Goal: Book appointment/travel/reservation

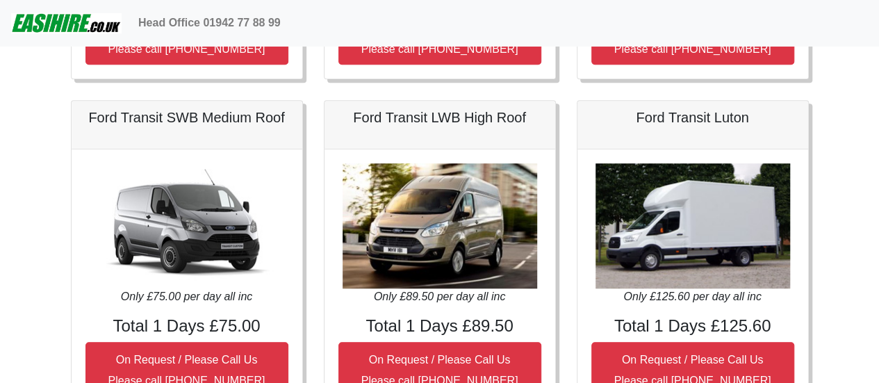
scroll to position [487, 0]
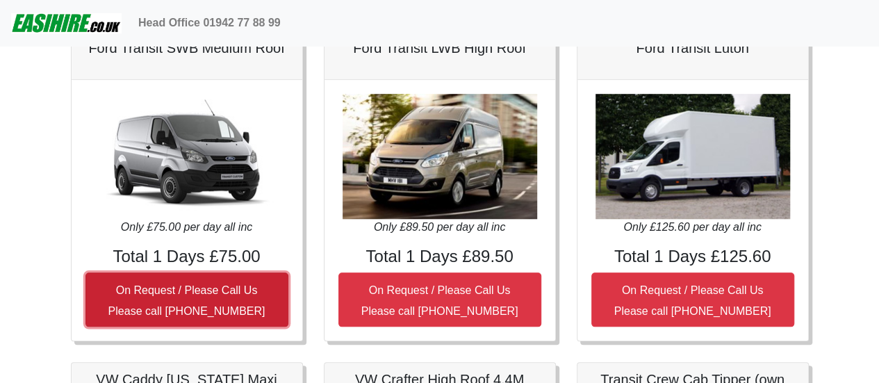
click at [189, 275] on button "On Request / Please Call Us Please call 01942 77 88 99" at bounding box center [186, 299] width 203 height 54
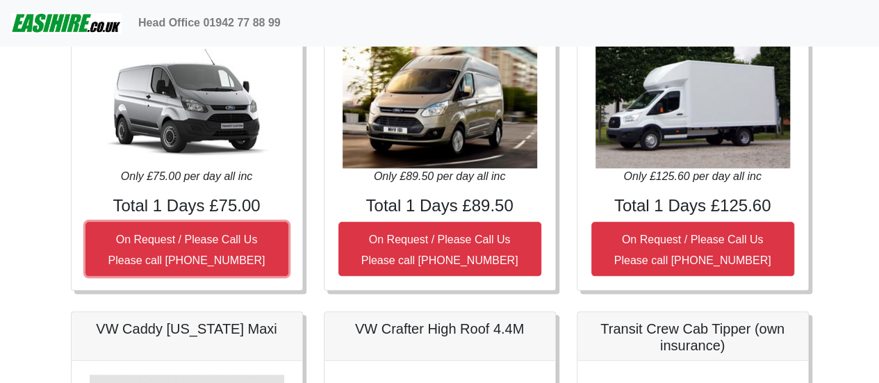
scroll to position [556, 0]
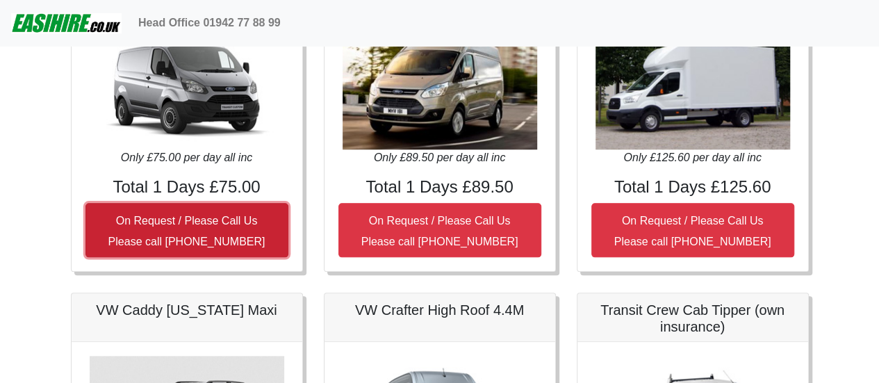
click at [195, 231] on small "On Request / Please Call Us Please call 01942 77 88 99" at bounding box center [186, 231] width 157 height 33
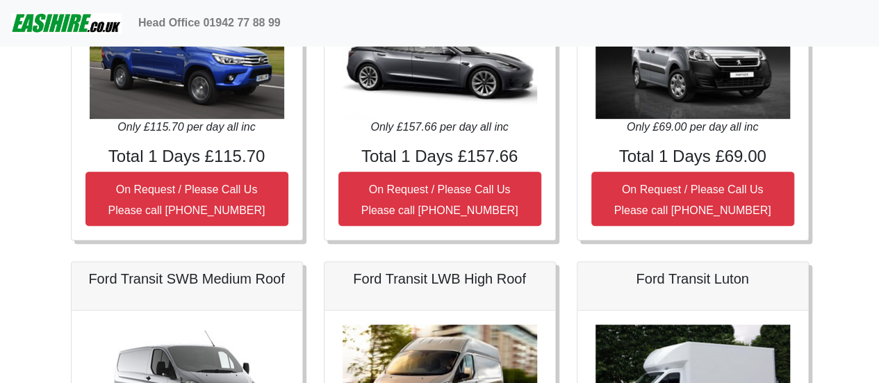
scroll to position [278, 0]
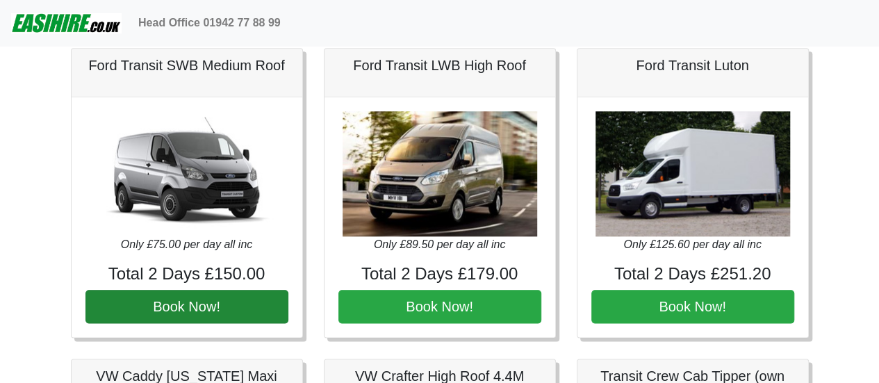
scroll to position [695, 0]
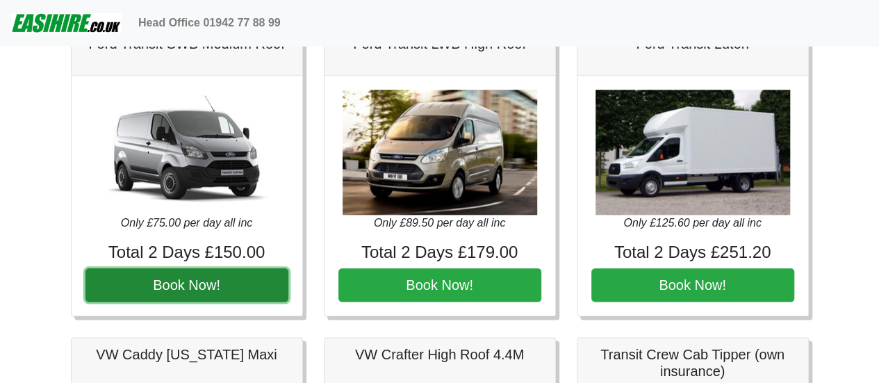
click at [218, 285] on button "Book Now!" at bounding box center [186, 284] width 203 height 33
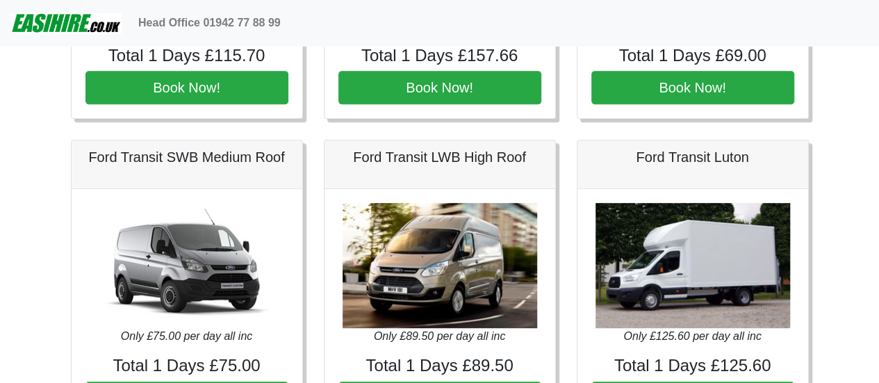
scroll to position [348, 0]
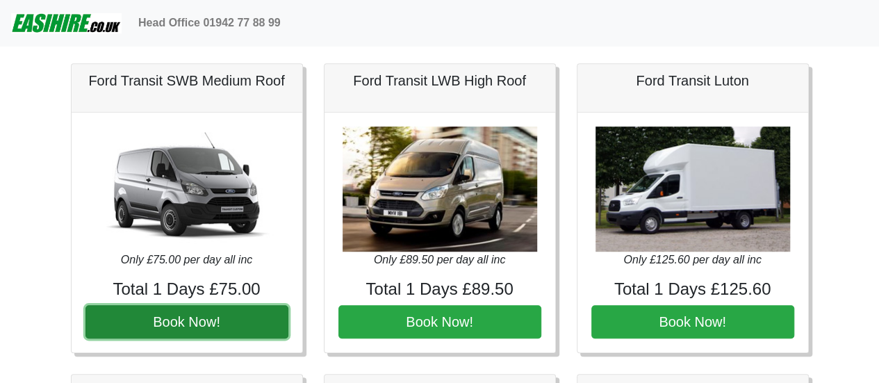
click at [227, 322] on button "Book Now!" at bounding box center [186, 321] width 203 height 33
